Goal: Task Accomplishment & Management: Use online tool/utility

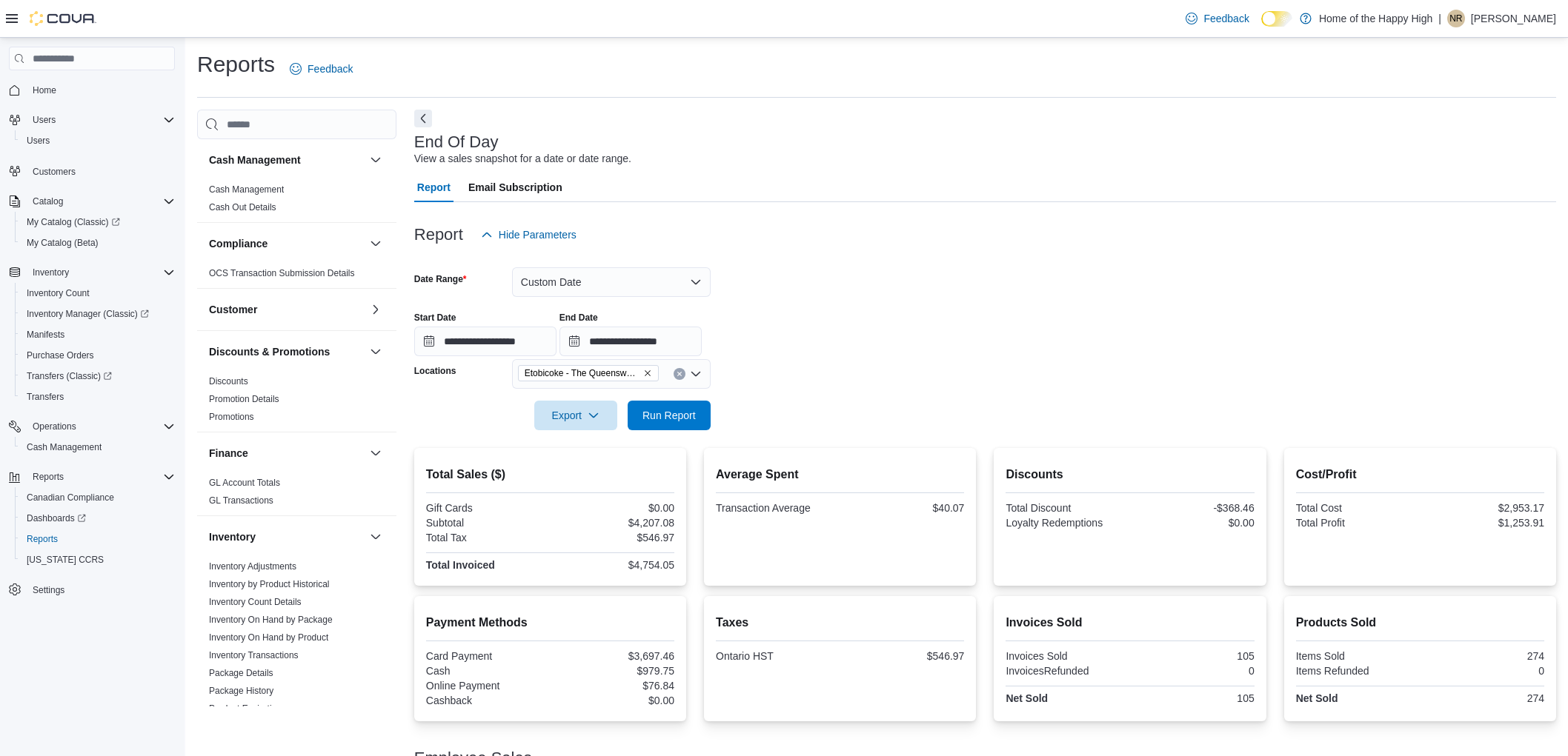
click at [686, 408] on span "Run Report" at bounding box center [669, 415] width 53 height 14
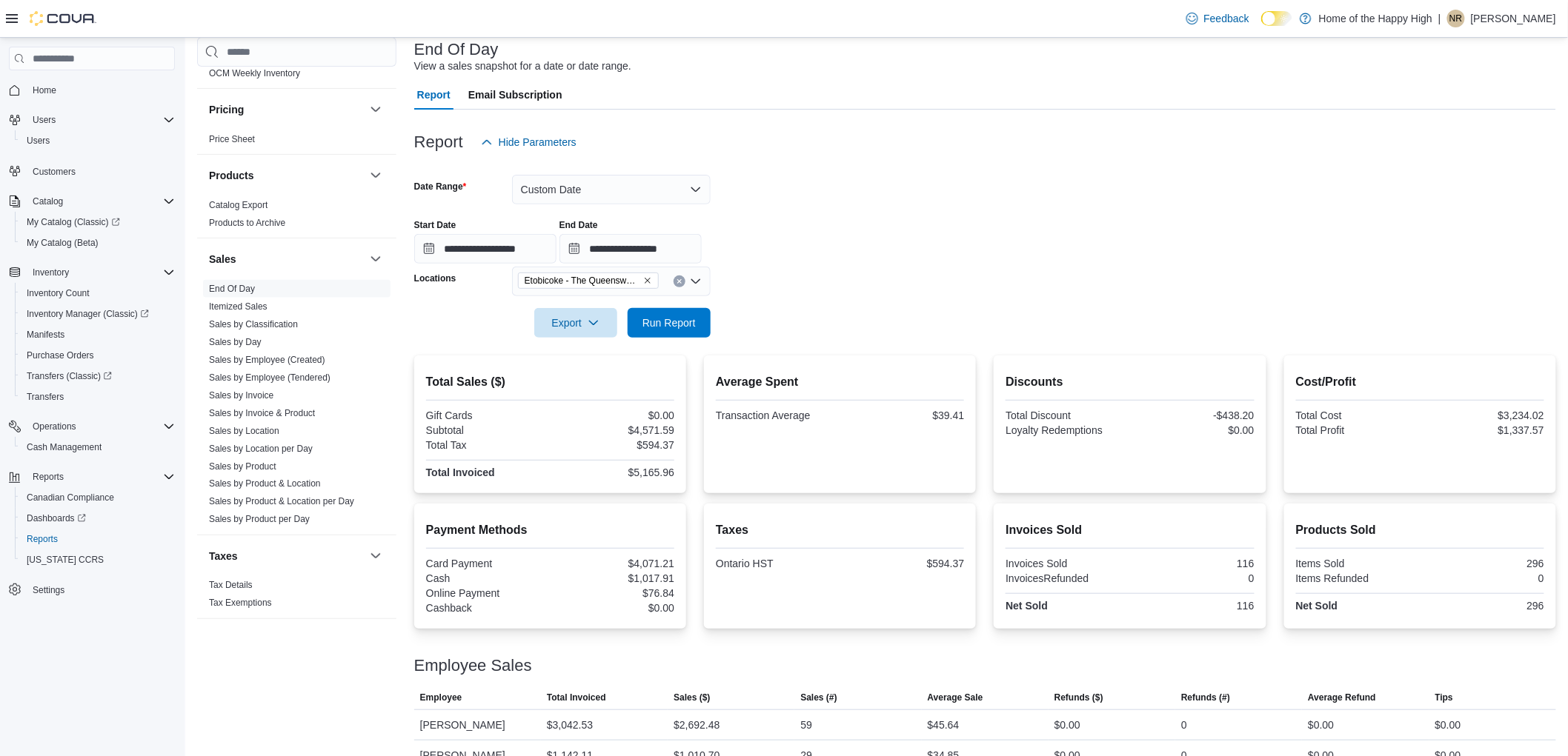
scroll to position [149, 0]
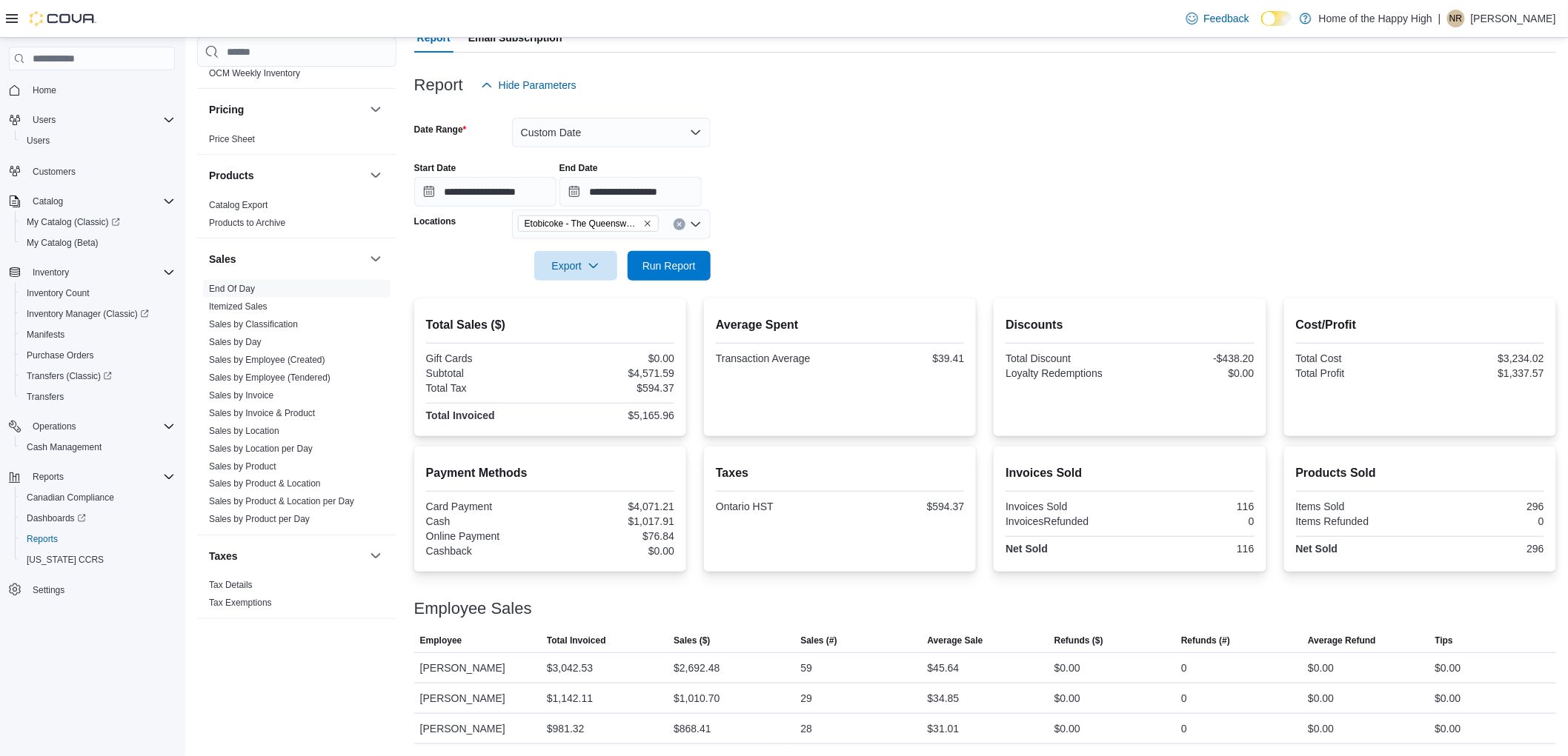
click at [1115, 183] on div "**********" at bounding box center [985, 178] width 1142 height 56
click at [1369, 92] on div "Report Hide Parameters" at bounding box center [985, 85] width 1142 height 30
click at [639, 108] on div at bounding box center [985, 109] width 1142 height 18
click at [635, 131] on button "Custom Date" at bounding box center [611, 132] width 199 height 30
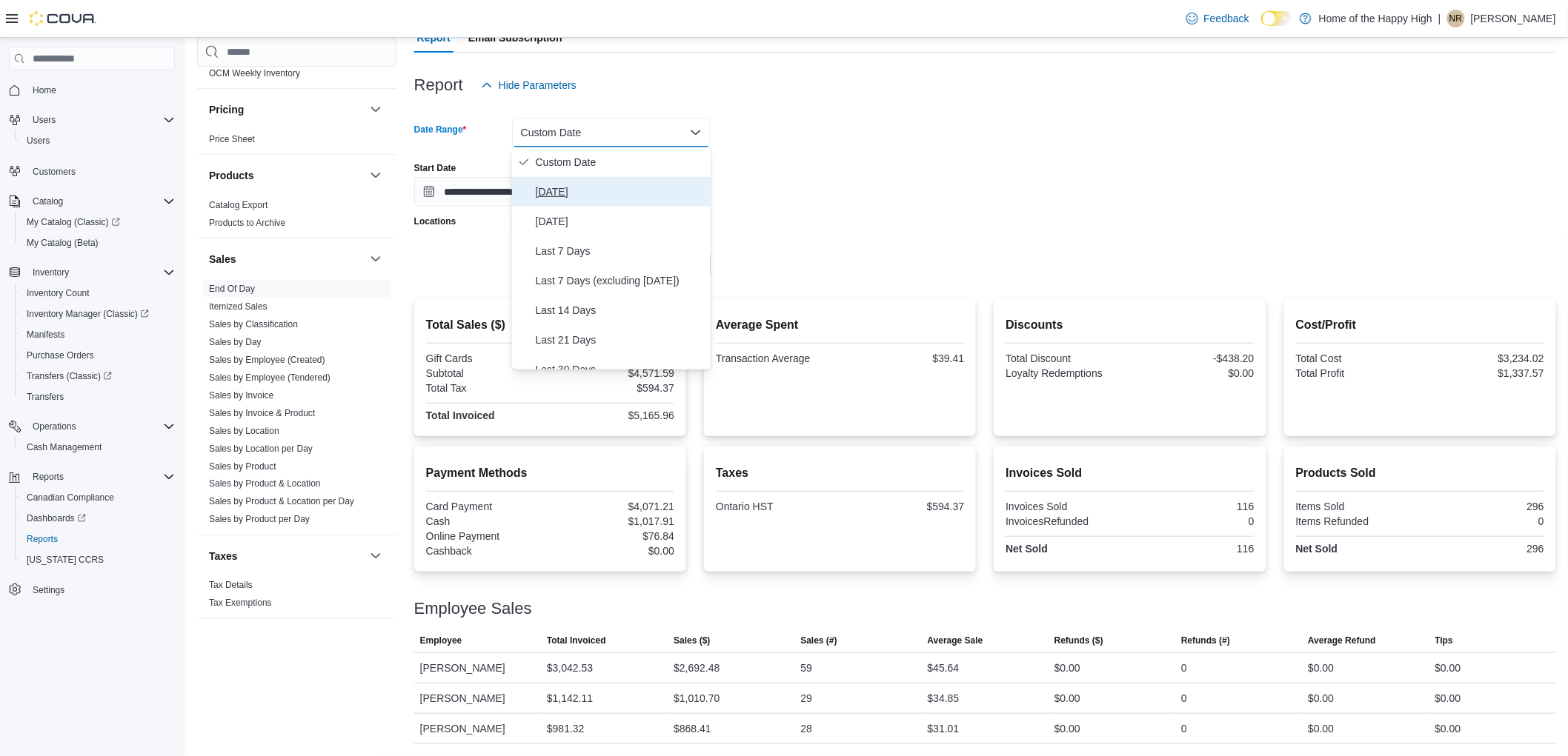
click at [619, 198] on span "Today" at bounding box center [620, 192] width 169 height 18
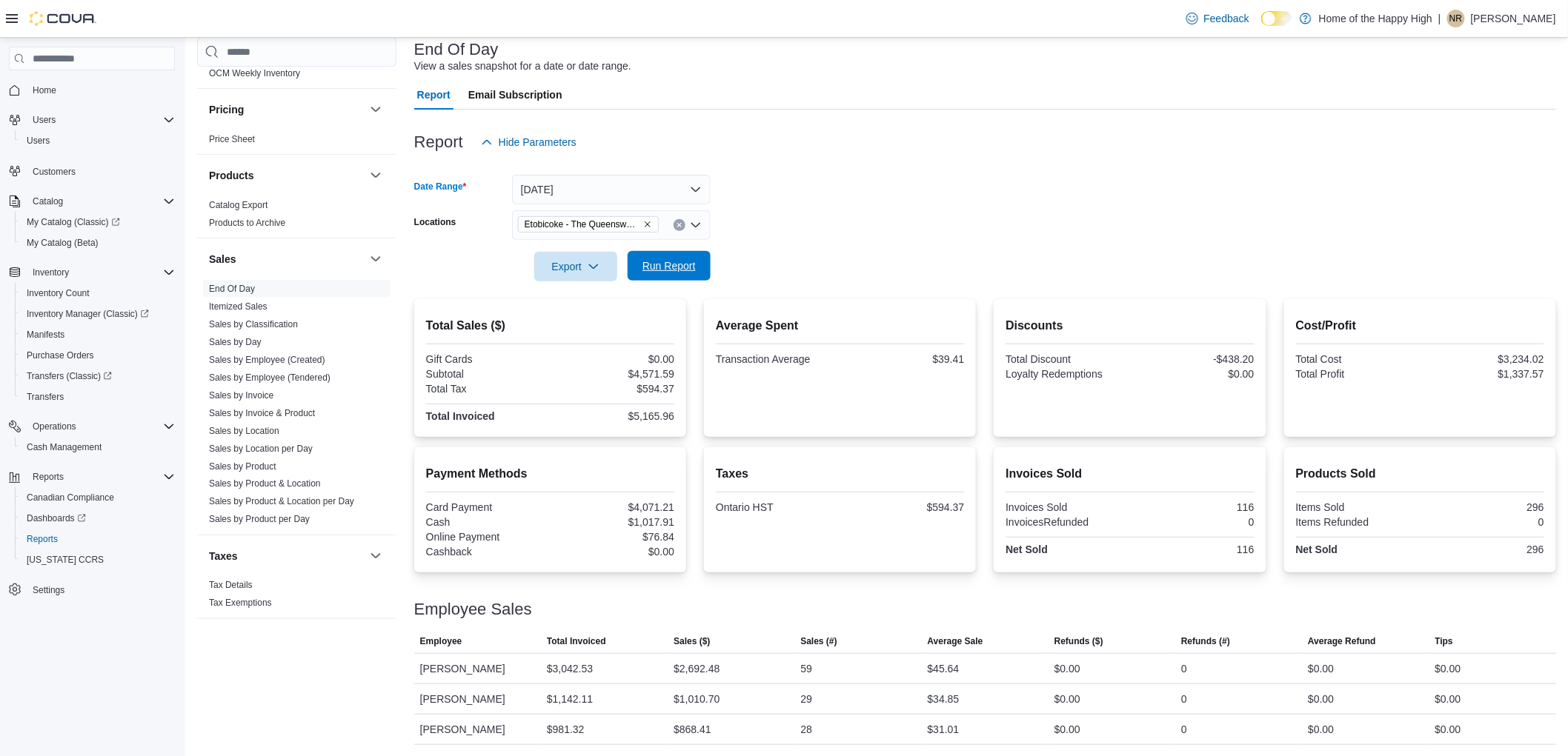
click at [649, 261] on span "Run Report" at bounding box center [669, 266] width 53 height 14
